Goal: Navigation & Orientation: Find specific page/section

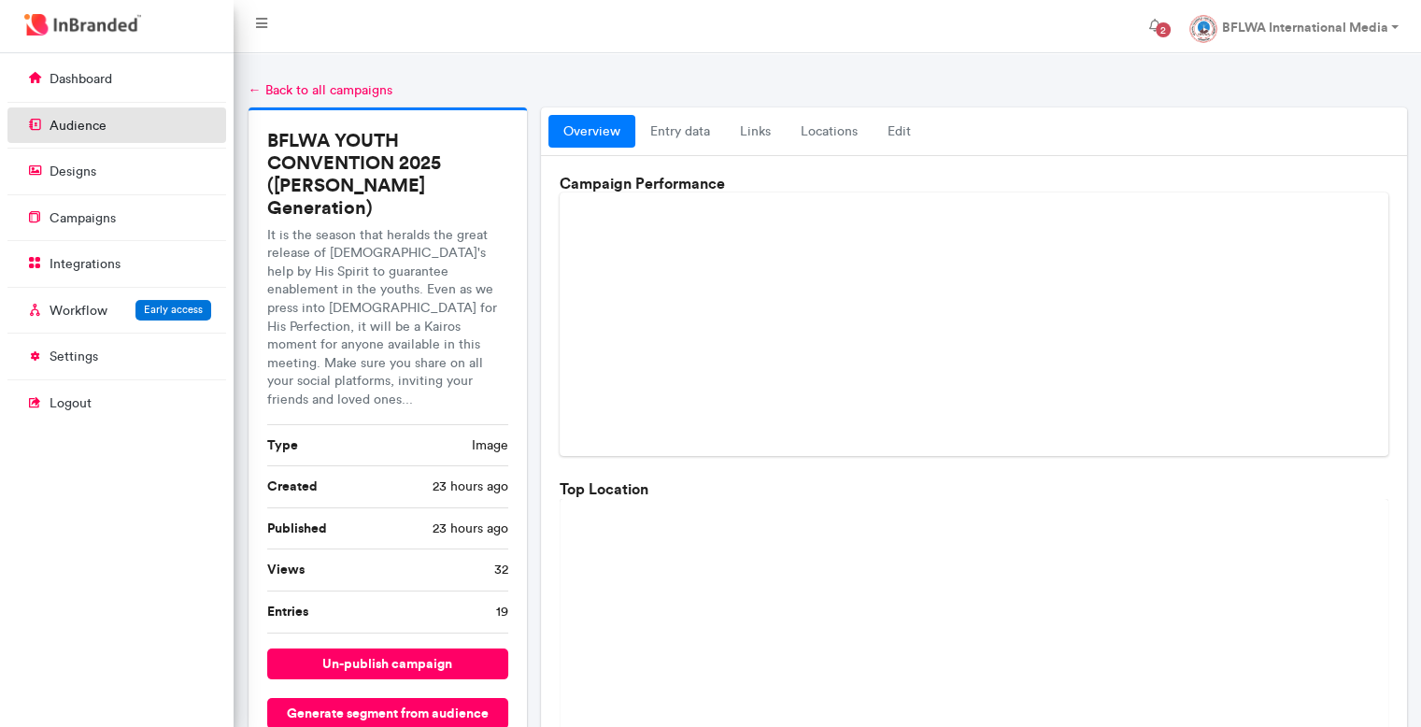
click at [153, 135] on link "audience" at bounding box center [116, 124] width 219 height 35
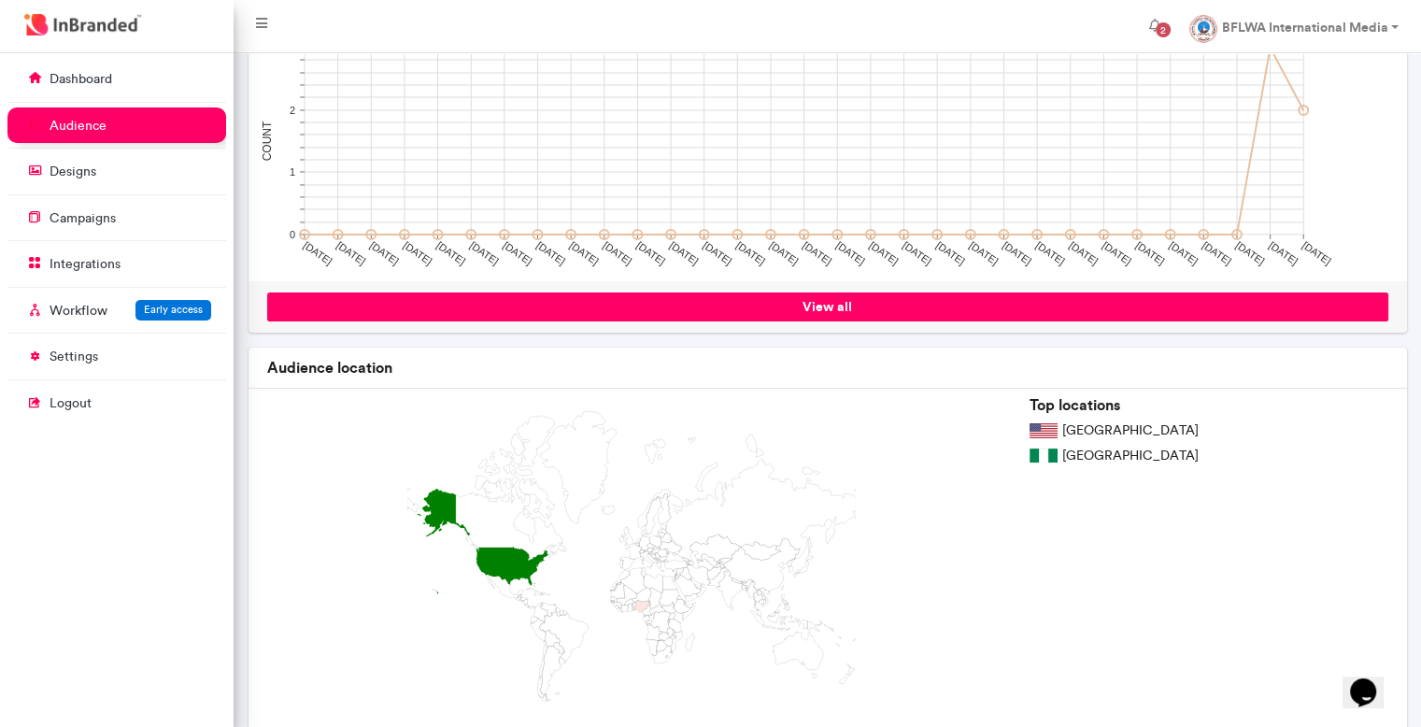
scroll to position [326, 0]
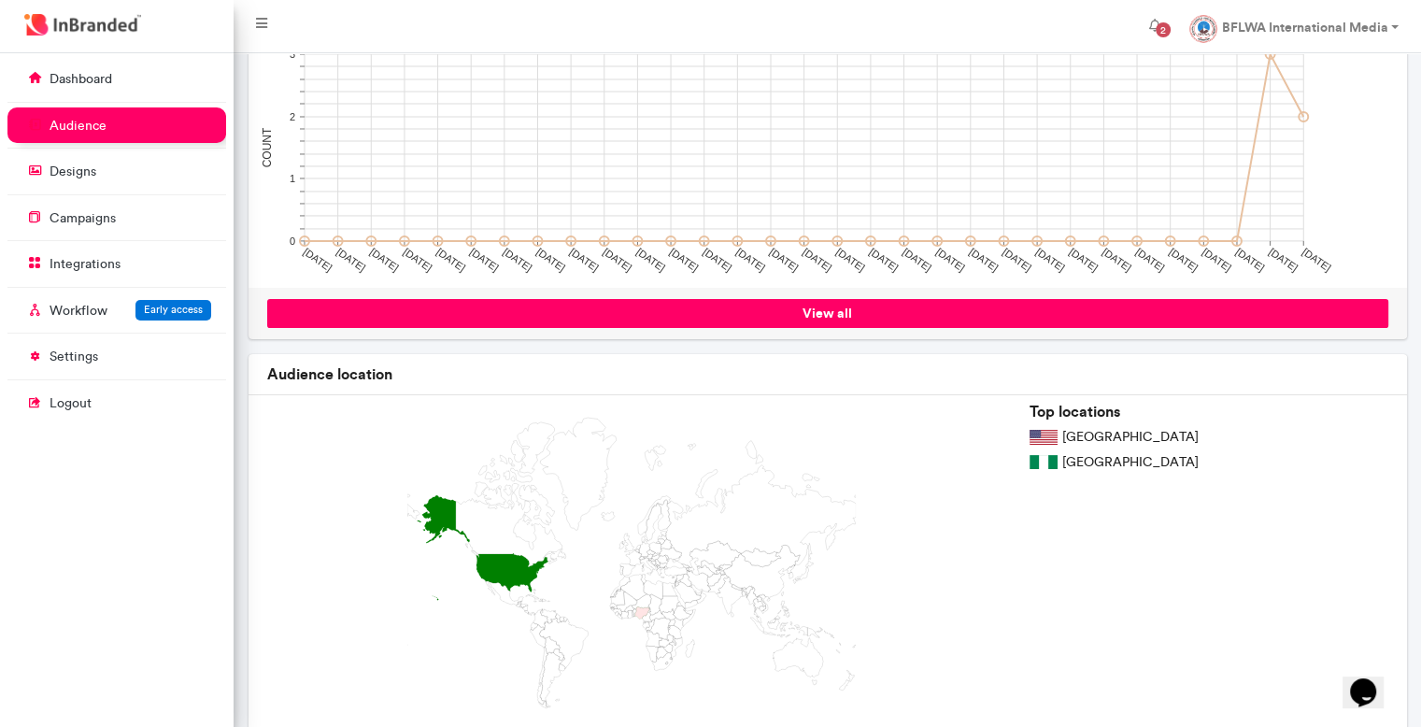
click at [672, 307] on link "view all" at bounding box center [827, 313] width 1121 height 29
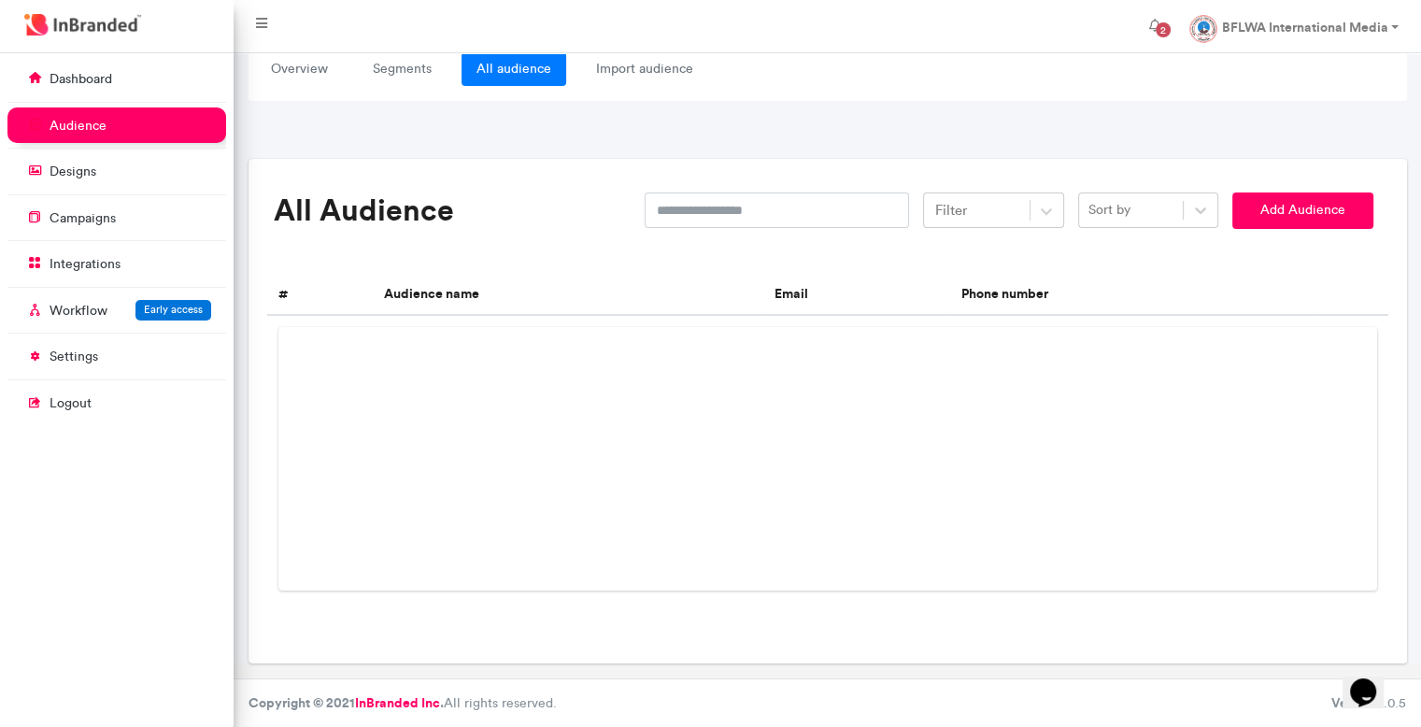
scroll to position [22, 0]
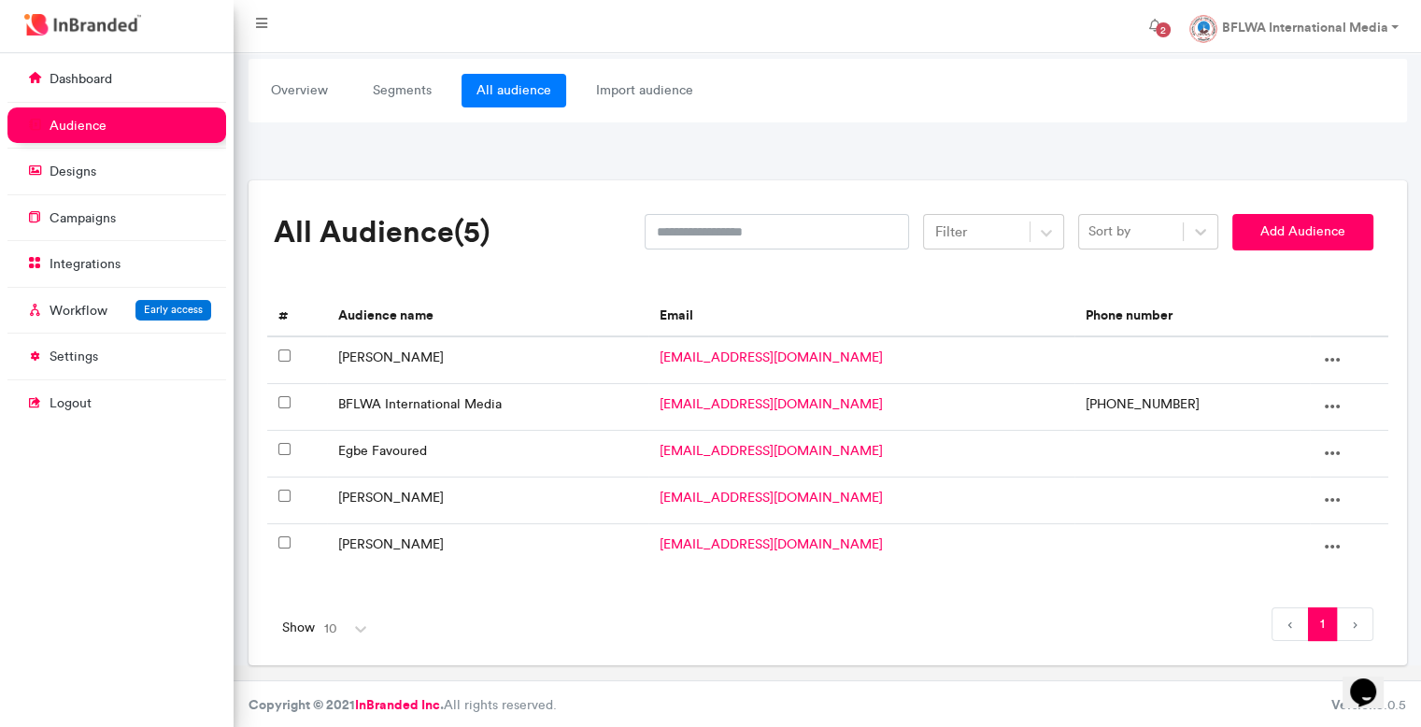
click at [1349, 623] on li at bounding box center [1355, 624] width 36 height 34
click at [1356, 623] on li at bounding box center [1355, 624] width 36 height 34
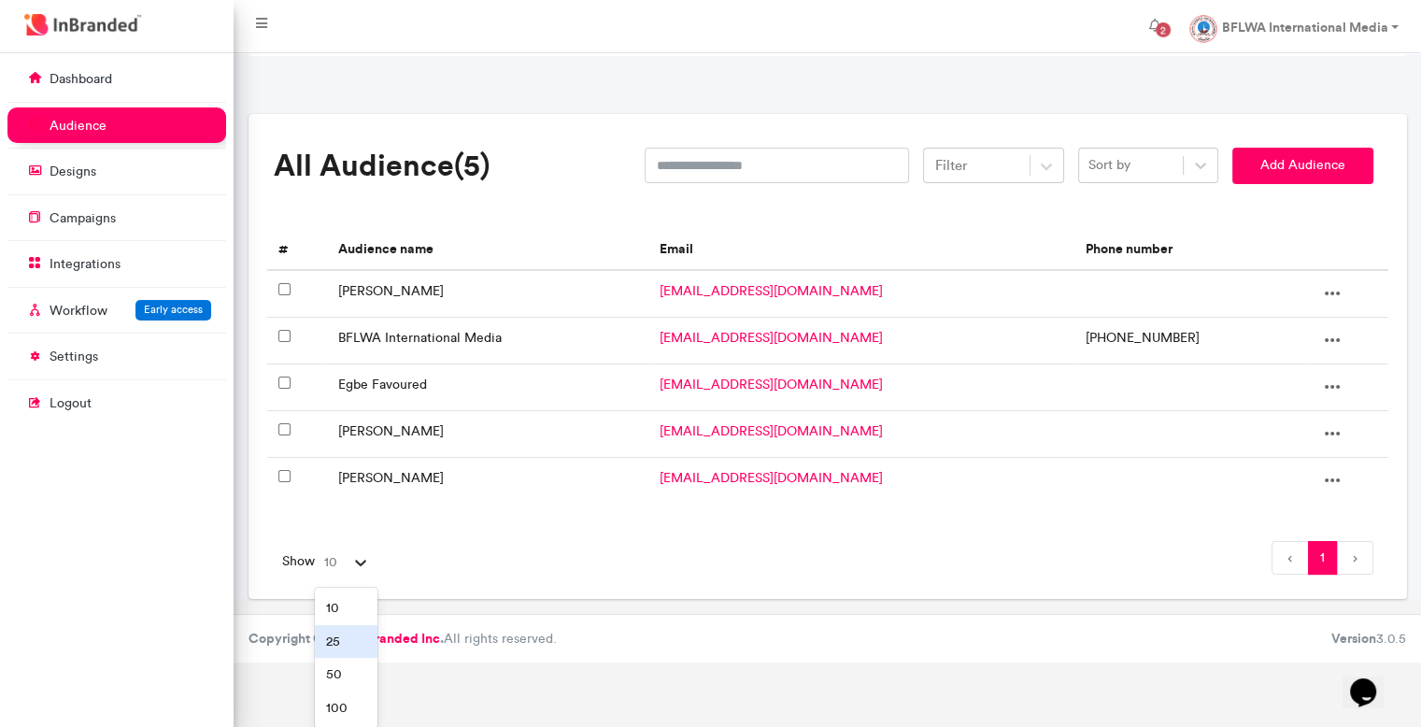
click at [356, 580] on div "option 25 focused, 2 of 4. 4 results available. Use Up and Down to choose optio…" at bounding box center [346, 562] width 63 height 35
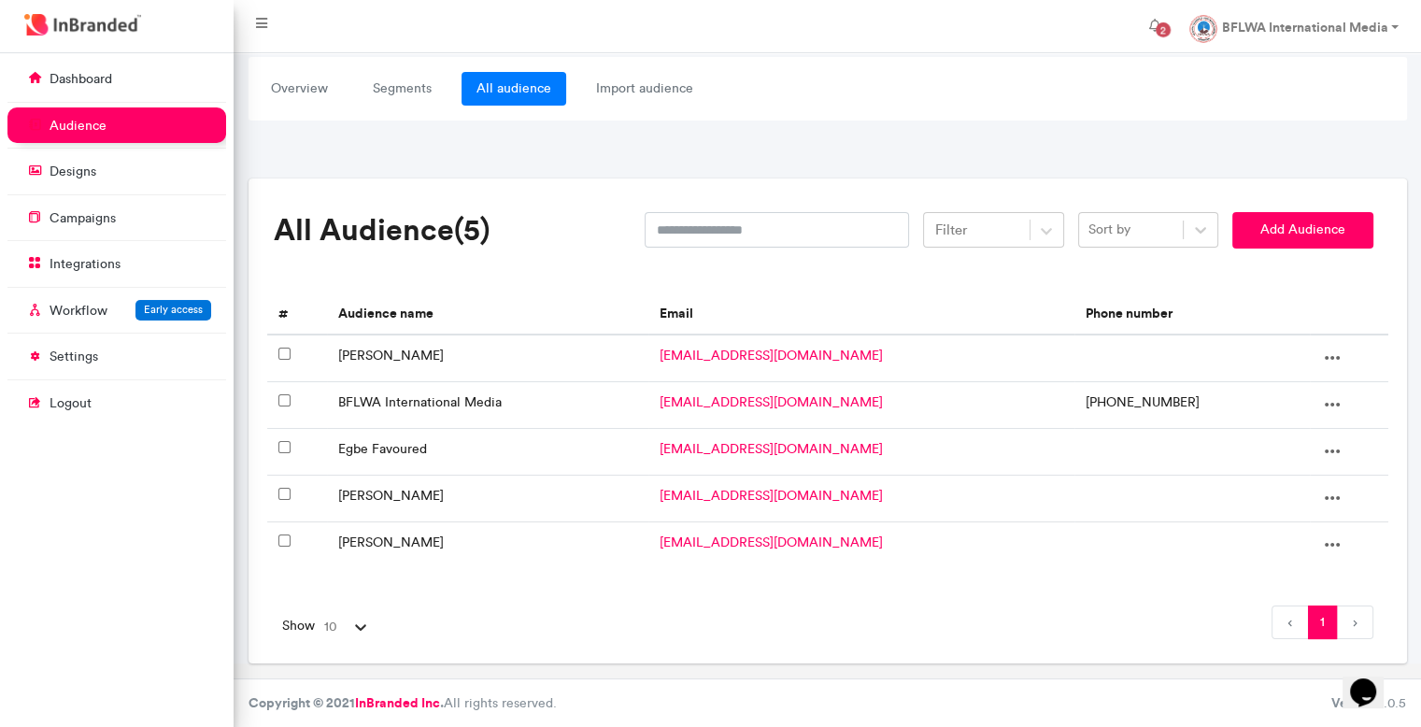
scroll to position [22, 0]
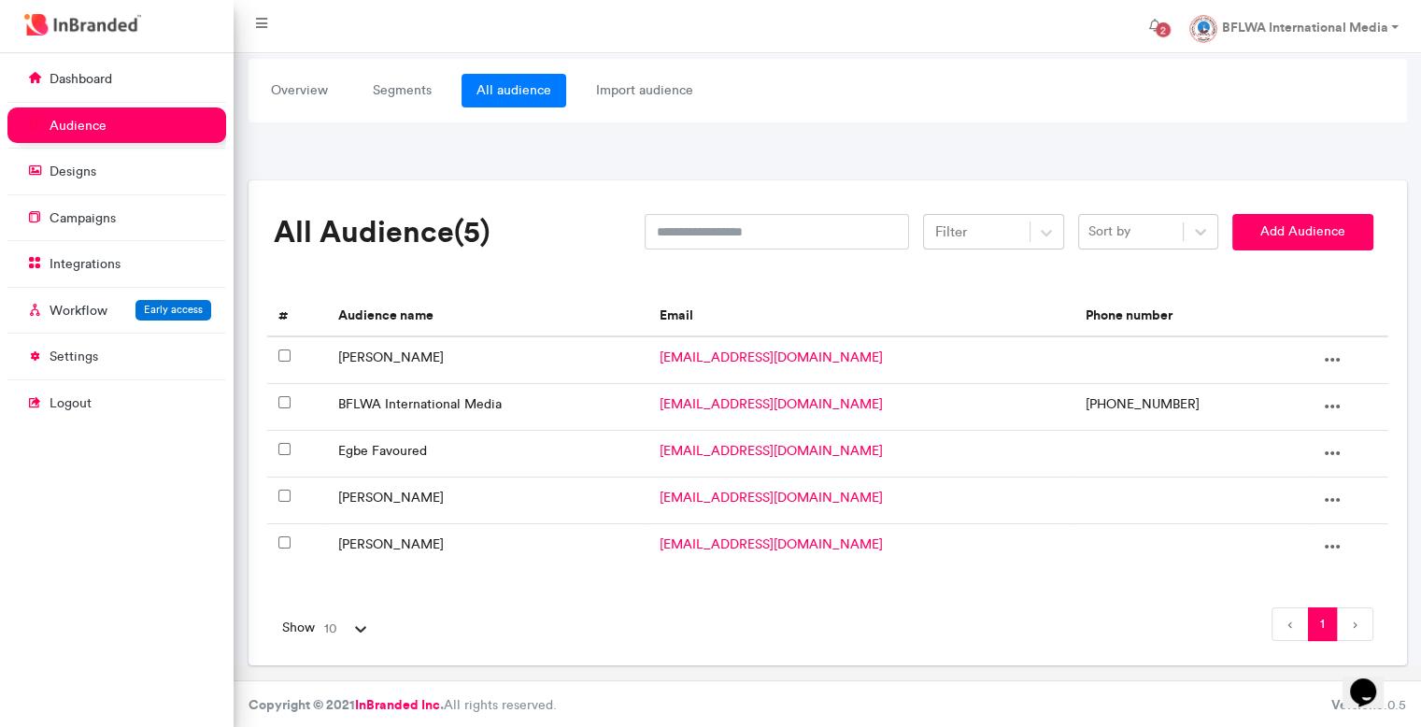
click at [355, 562] on div "All Audience (5) Filter Sort by Add Audience # Audience name Email Phone number…" at bounding box center [827, 427] width 1121 height 457
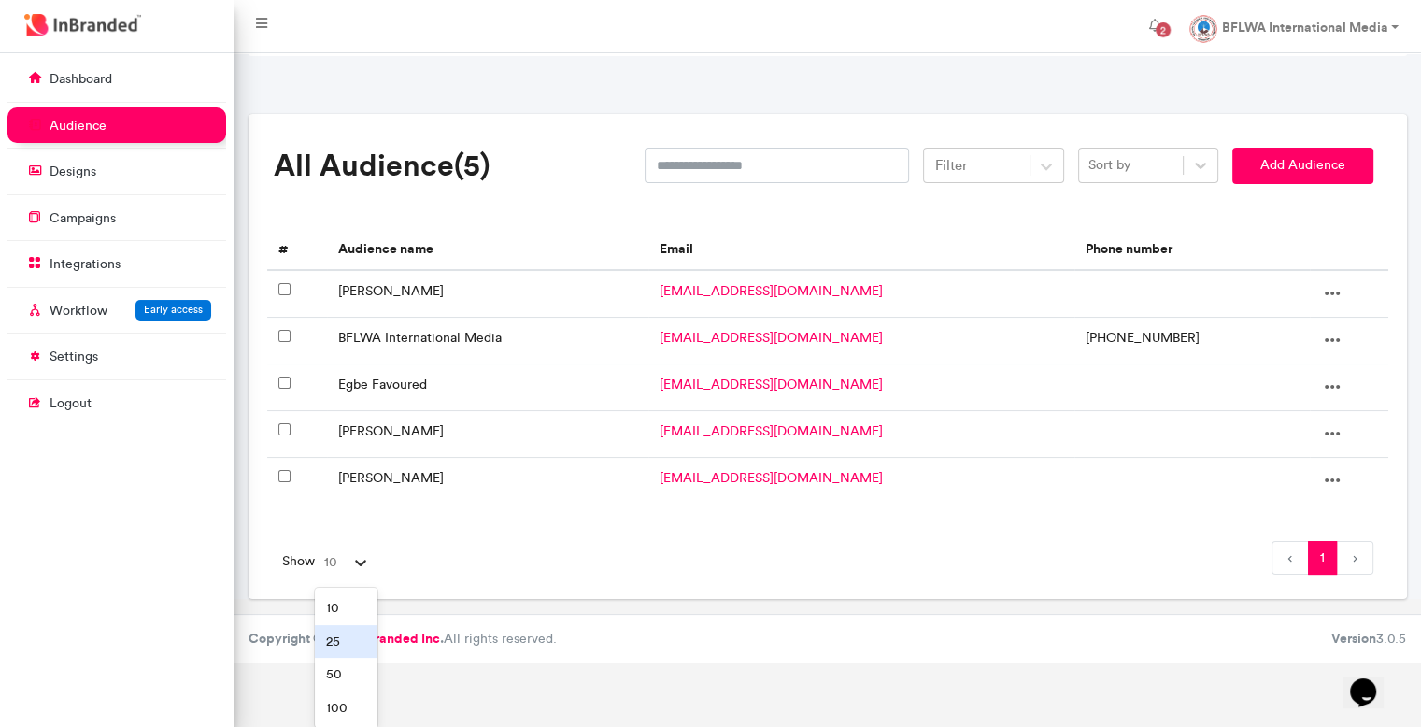
click at [360, 580] on div "option 25 focused, 2 of 4. 4 results available. Use Up and Down to choose optio…" at bounding box center [346, 562] width 63 height 35
click at [352, 665] on div "50" at bounding box center [346, 675] width 63 height 34
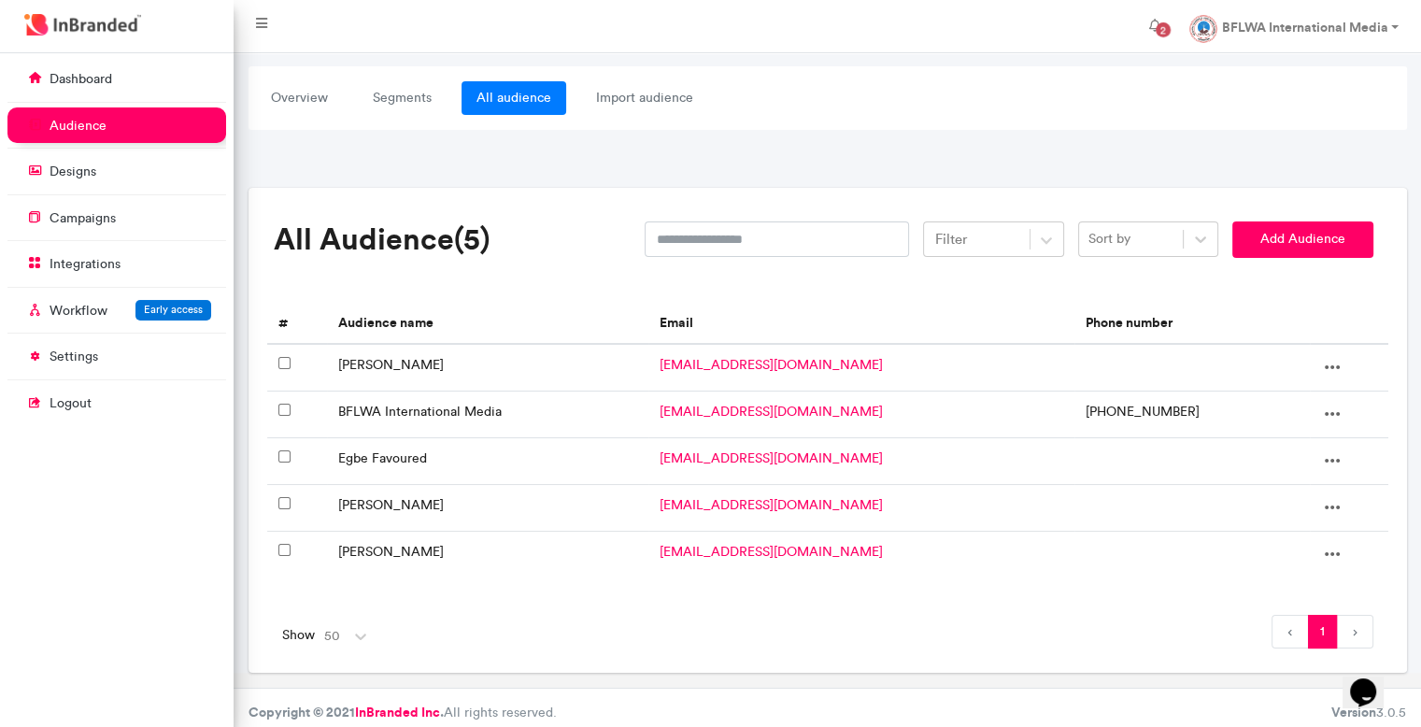
scroll to position [17, 0]
click at [1324, 367] on icon at bounding box center [1331, 365] width 15 height 4
click at [1323, 376] on icon at bounding box center [1332, 365] width 22 height 22
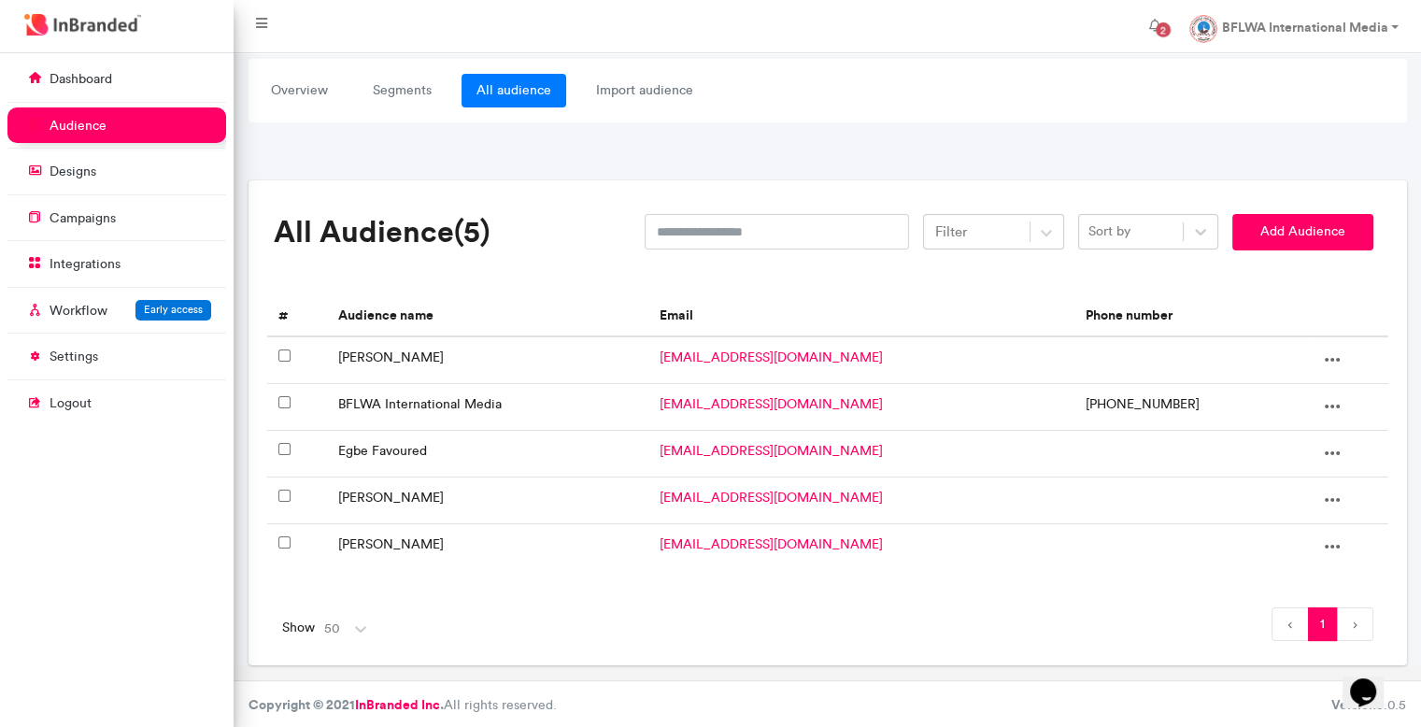
scroll to position [0, 0]
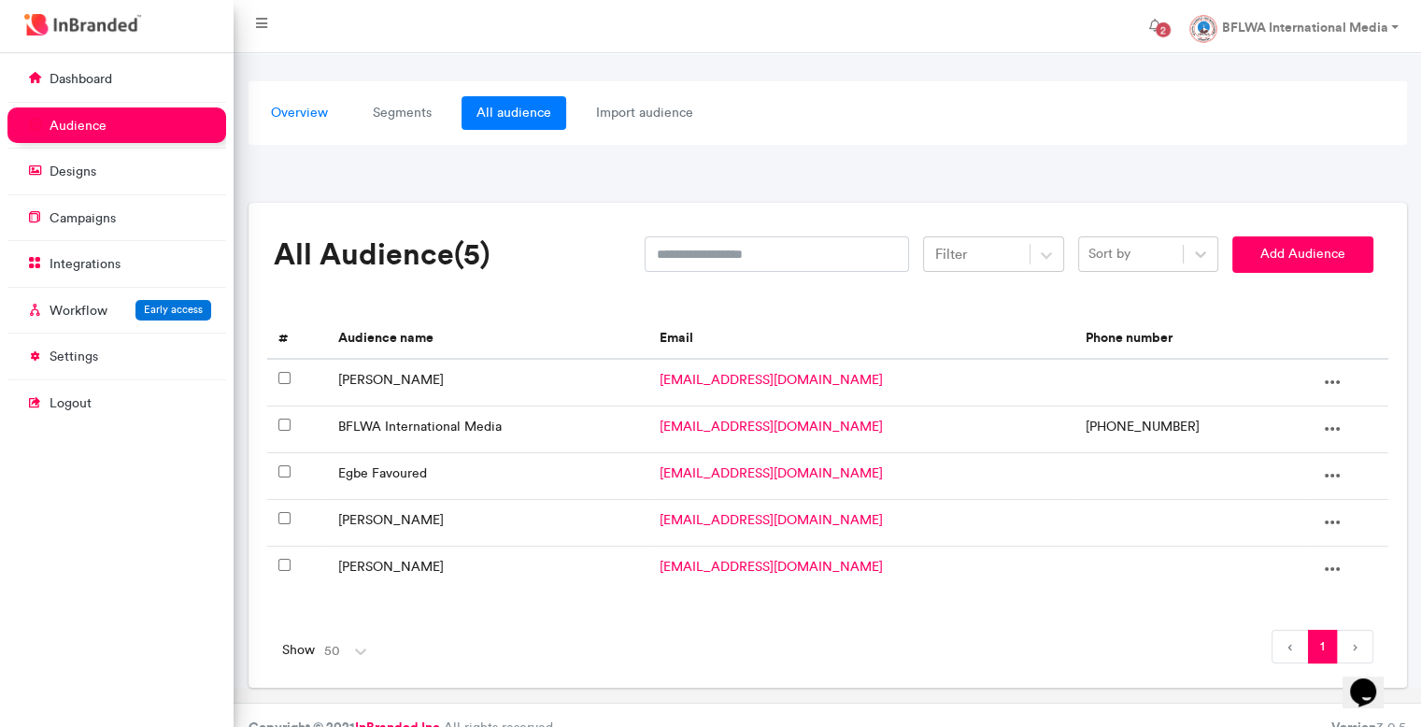
click at [315, 113] on link "overview" at bounding box center [299, 113] width 87 height 34
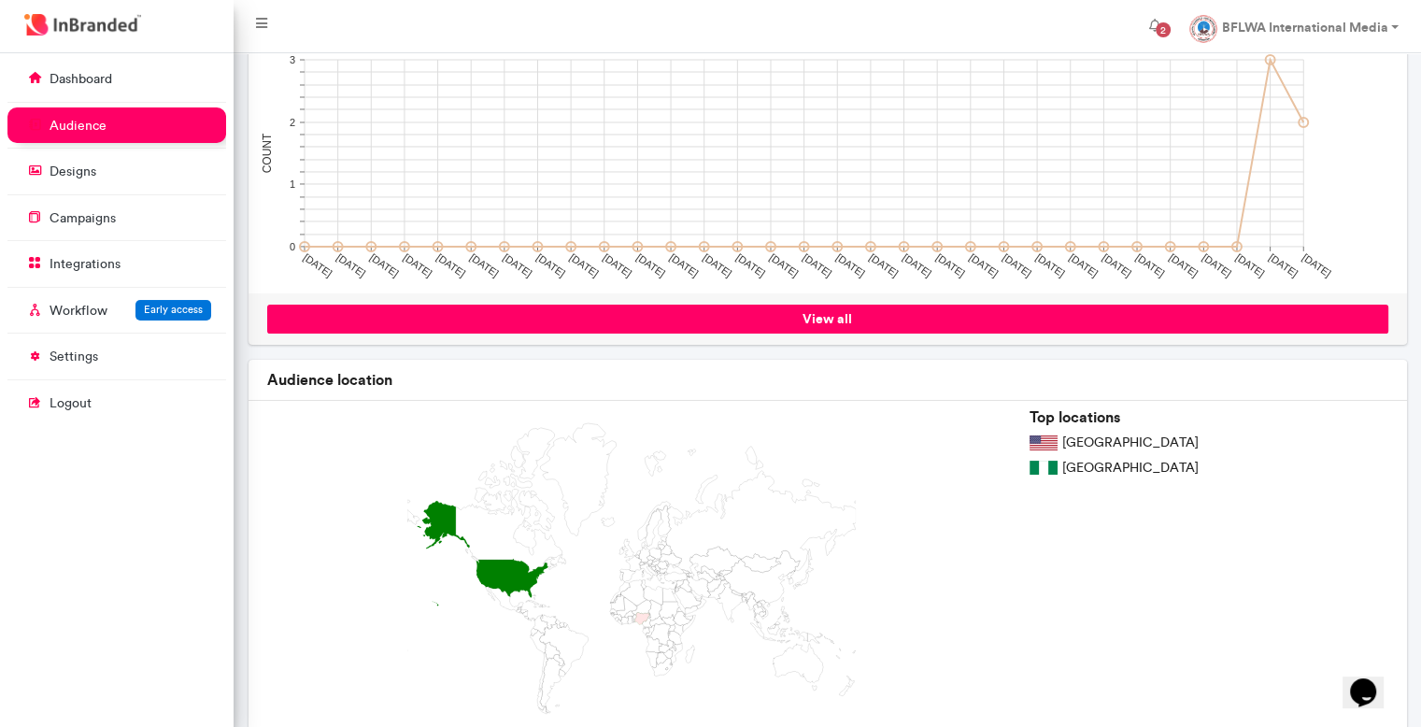
scroll to position [321, 0]
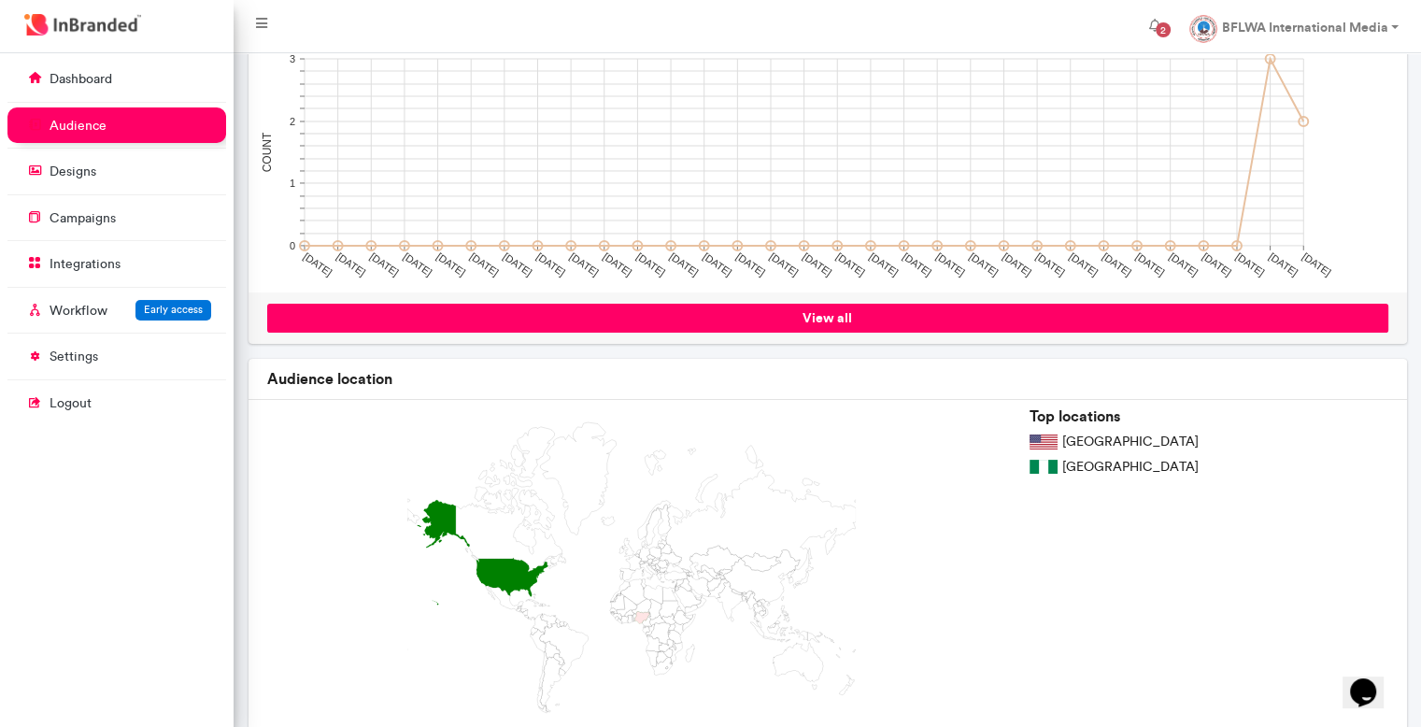
click at [1053, 444] on img at bounding box center [1043, 441] width 28 height 15
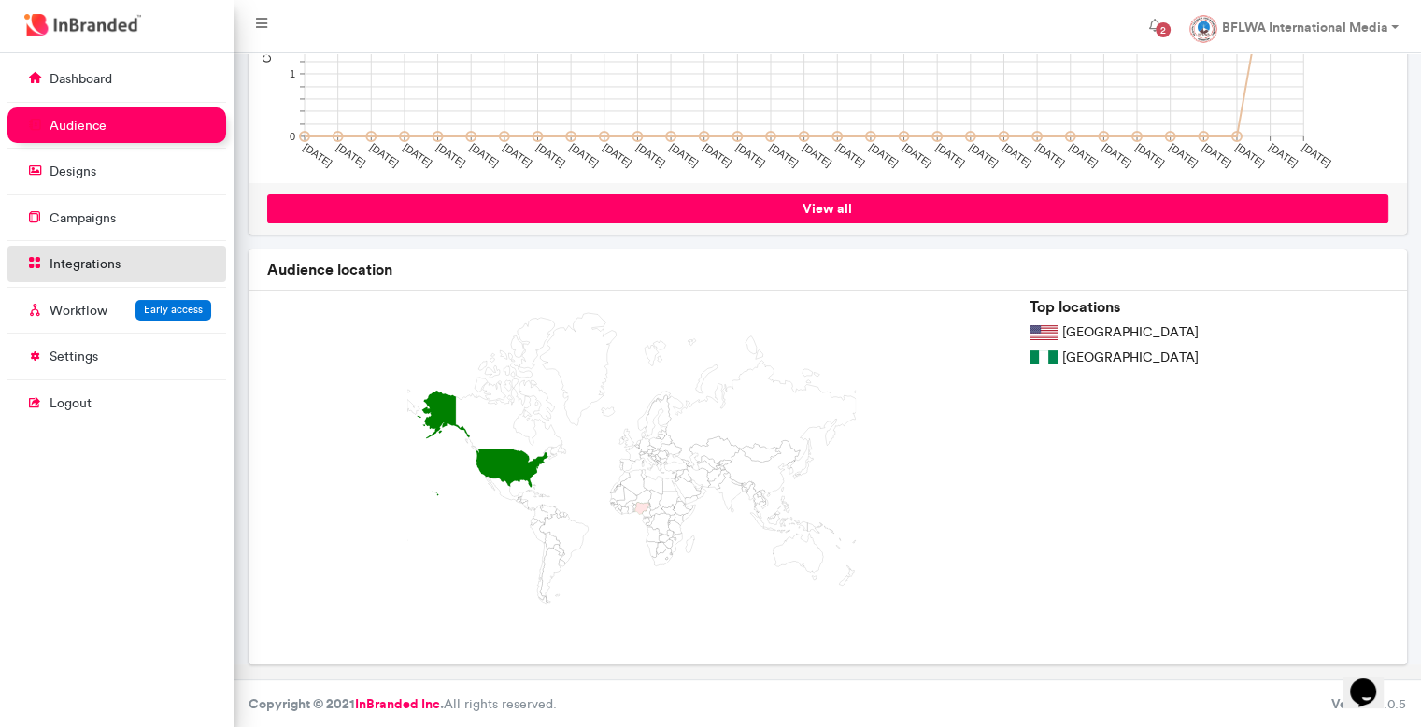
click at [164, 264] on link "integrations" at bounding box center [116, 263] width 219 height 35
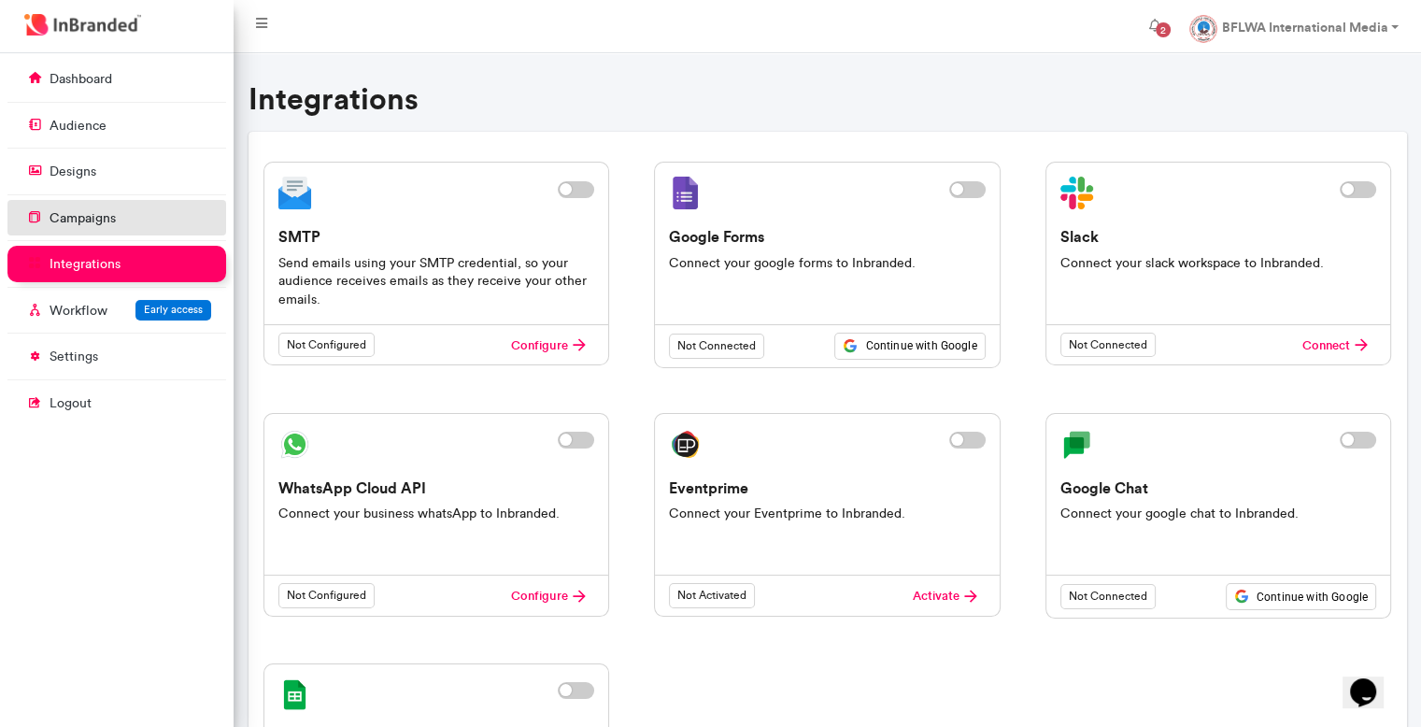
scroll to position [226, 0]
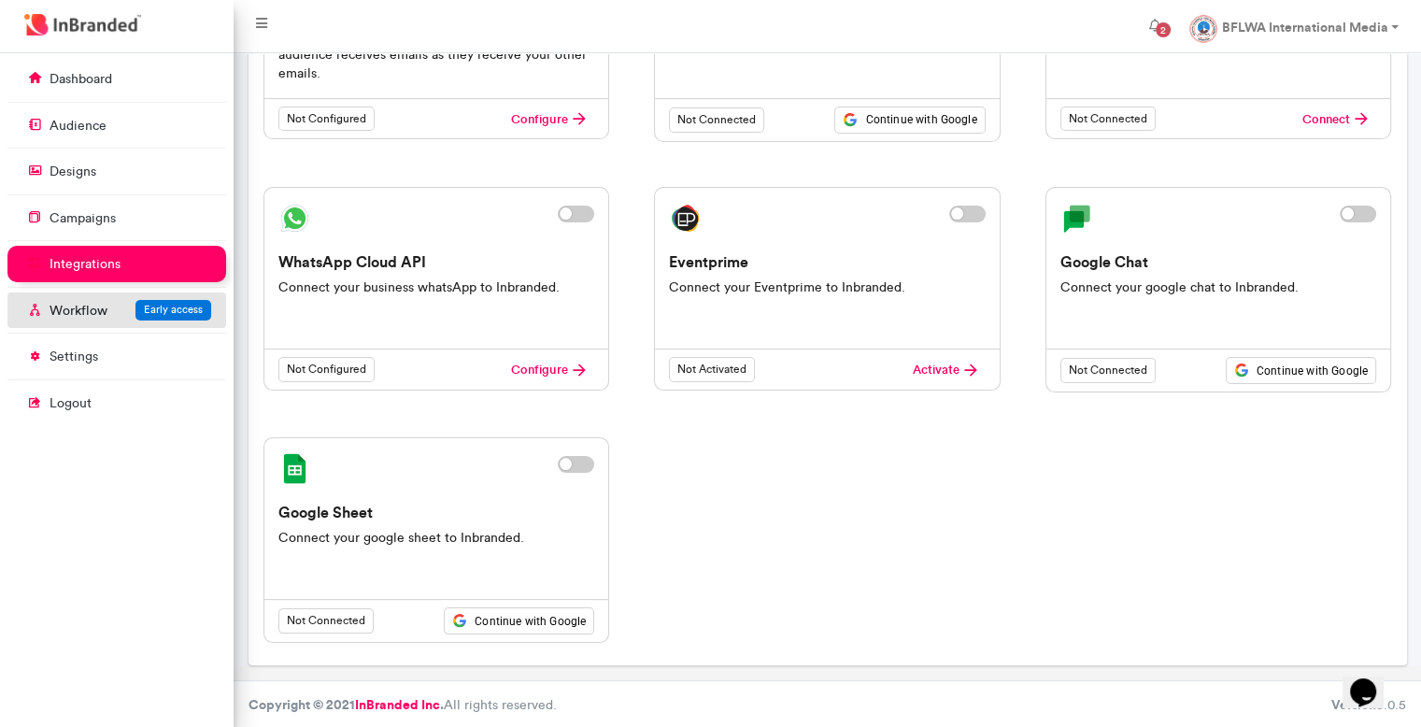
click at [67, 321] on link "Workflow Early access" at bounding box center [116, 309] width 219 height 35
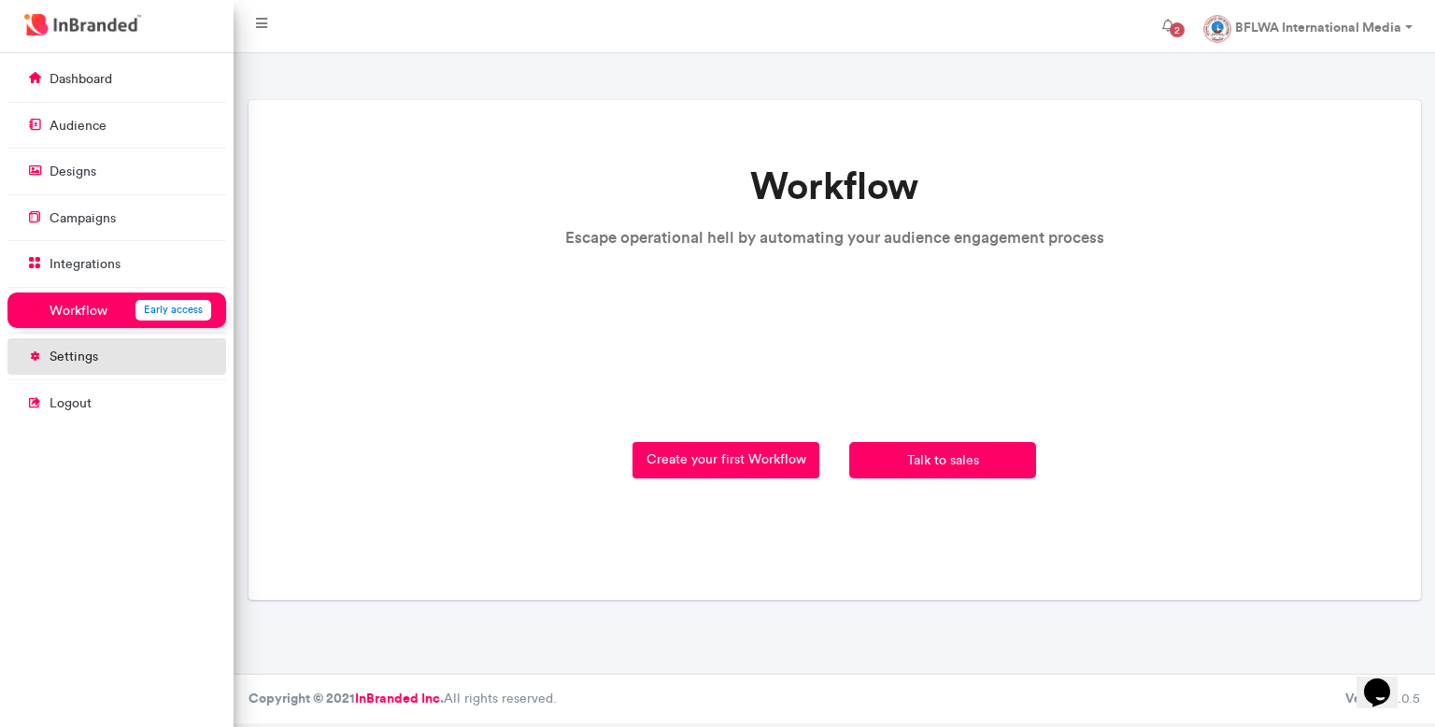
click at [153, 358] on link "settings" at bounding box center [116, 355] width 219 height 35
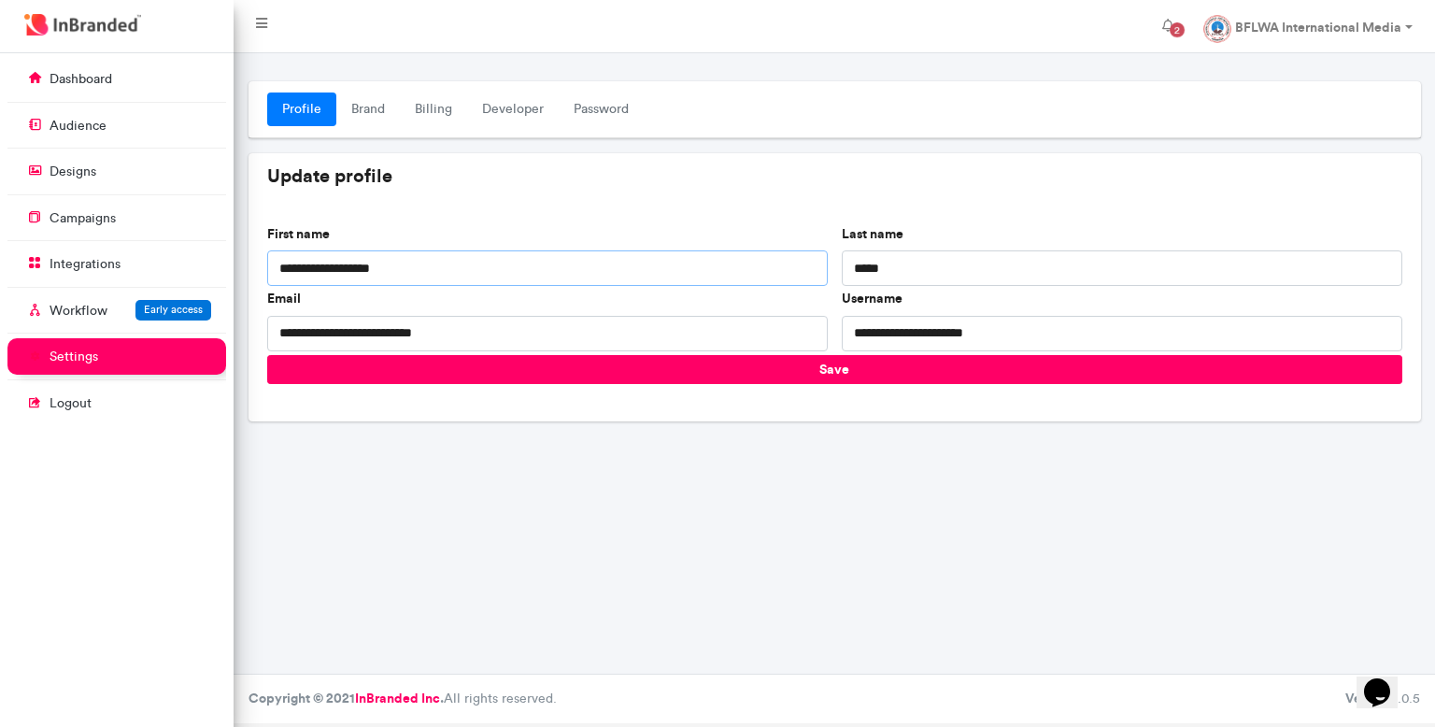
click at [398, 265] on input "**********" at bounding box center [547, 267] width 560 height 35
click at [355, 273] on input "**********" at bounding box center [547, 267] width 560 height 35
click at [120, 226] on link "campaigns" at bounding box center [116, 217] width 219 height 35
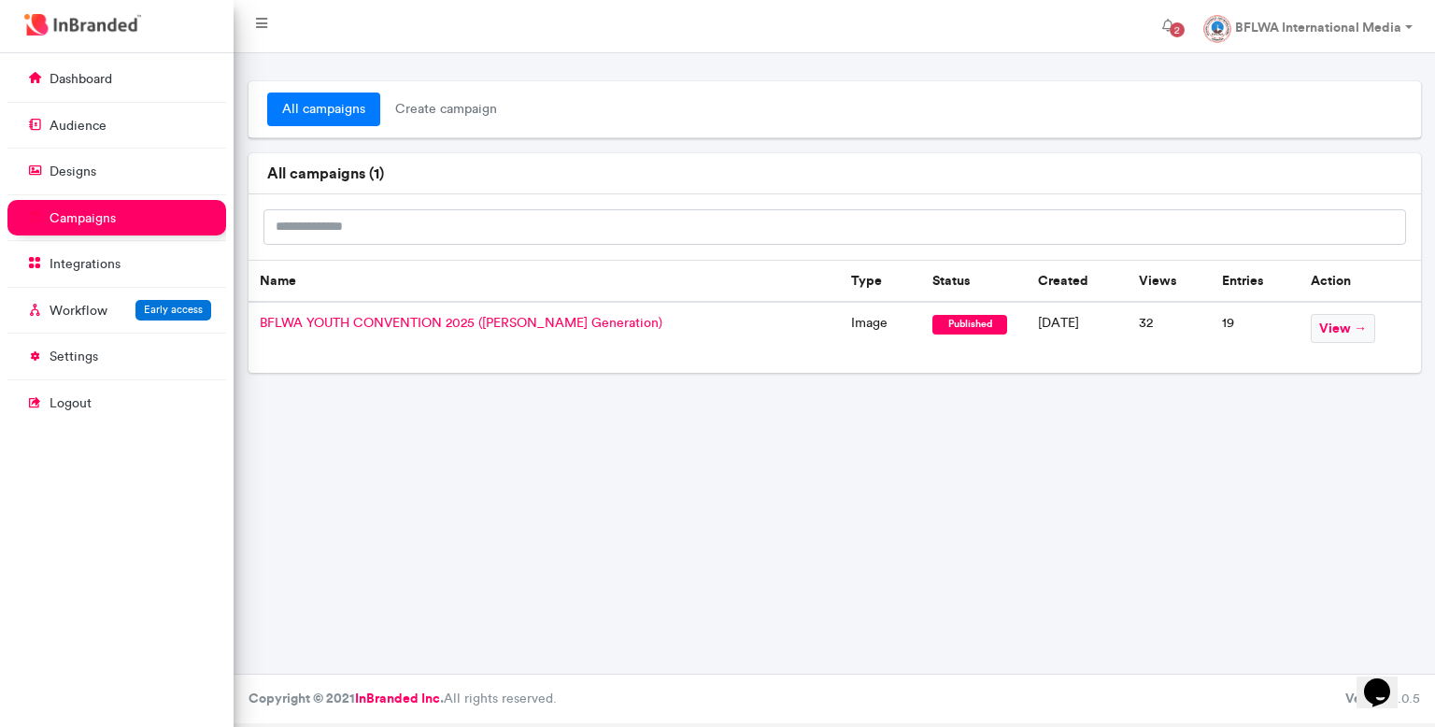
click at [1232, 322] on td "19" at bounding box center [1254, 337] width 89 height 71
click at [1334, 321] on span "view →" at bounding box center [1342, 328] width 64 height 29
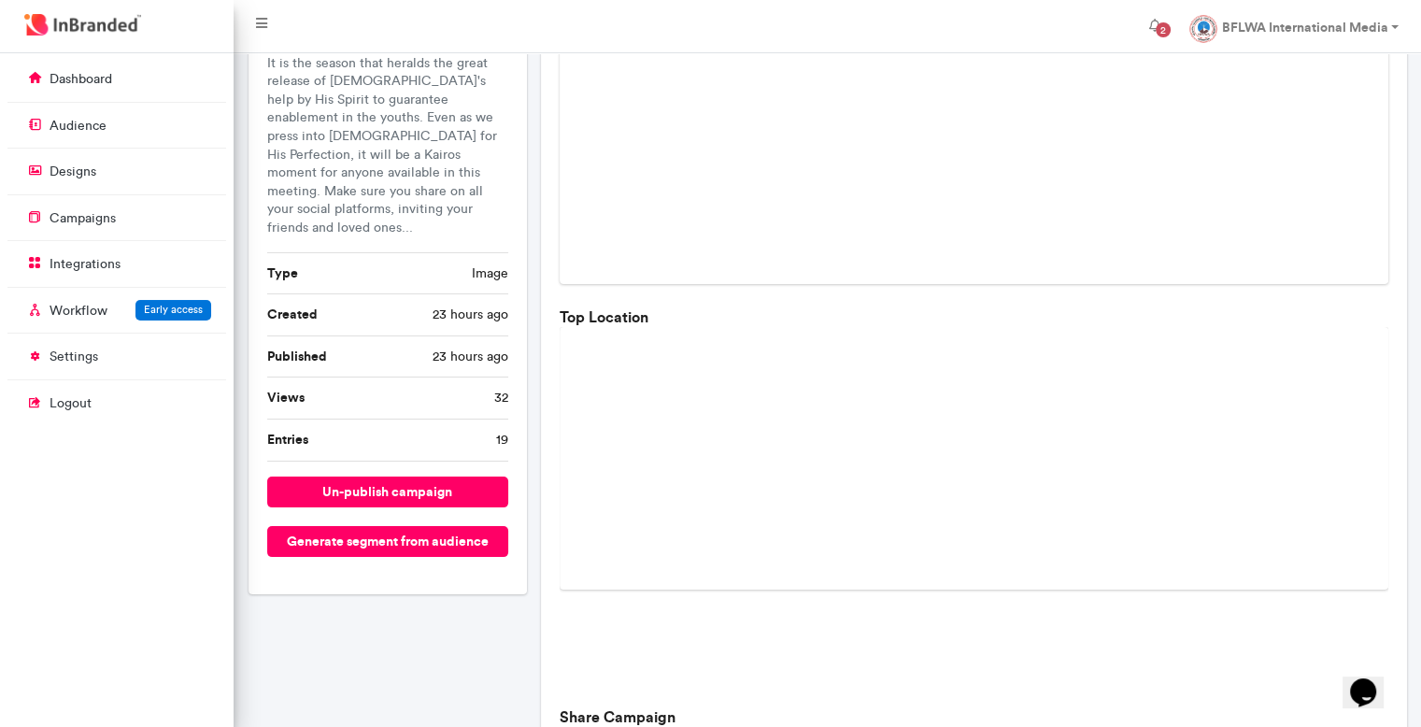
scroll to position [175, 0]
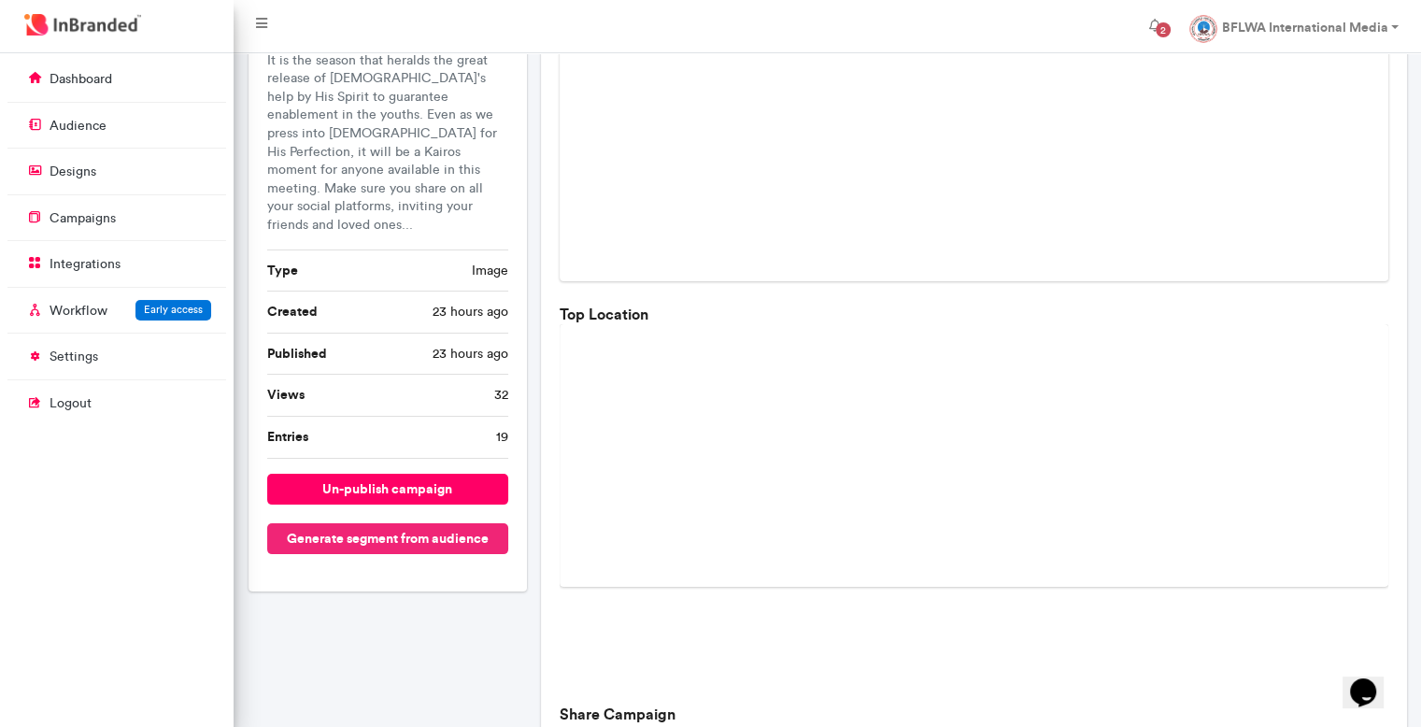
click at [439, 523] on button "Generate segment from audience" at bounding box center [388, 538] width 242 height 31
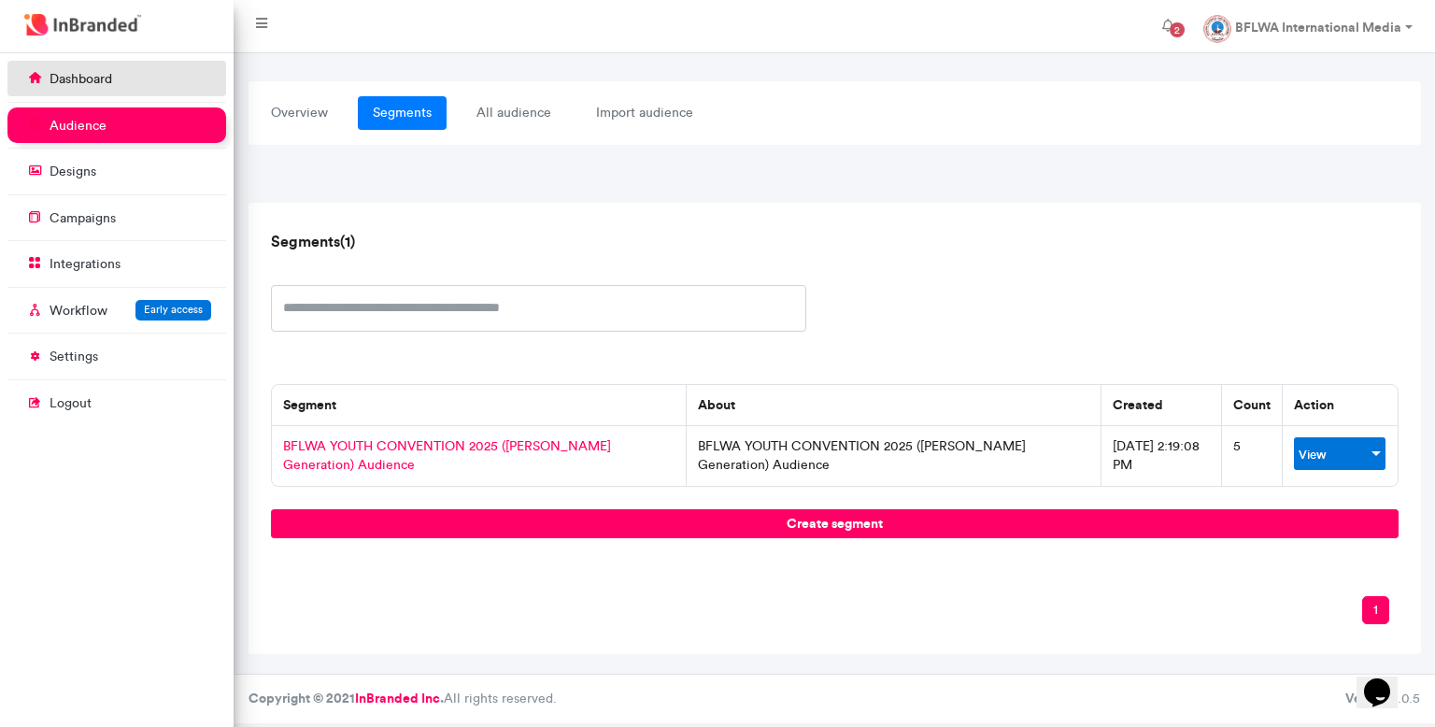
click at [49, 73] on link "dashboard" at bounding box center [116, 78] width 219 height 35
